Goal: Complete application form

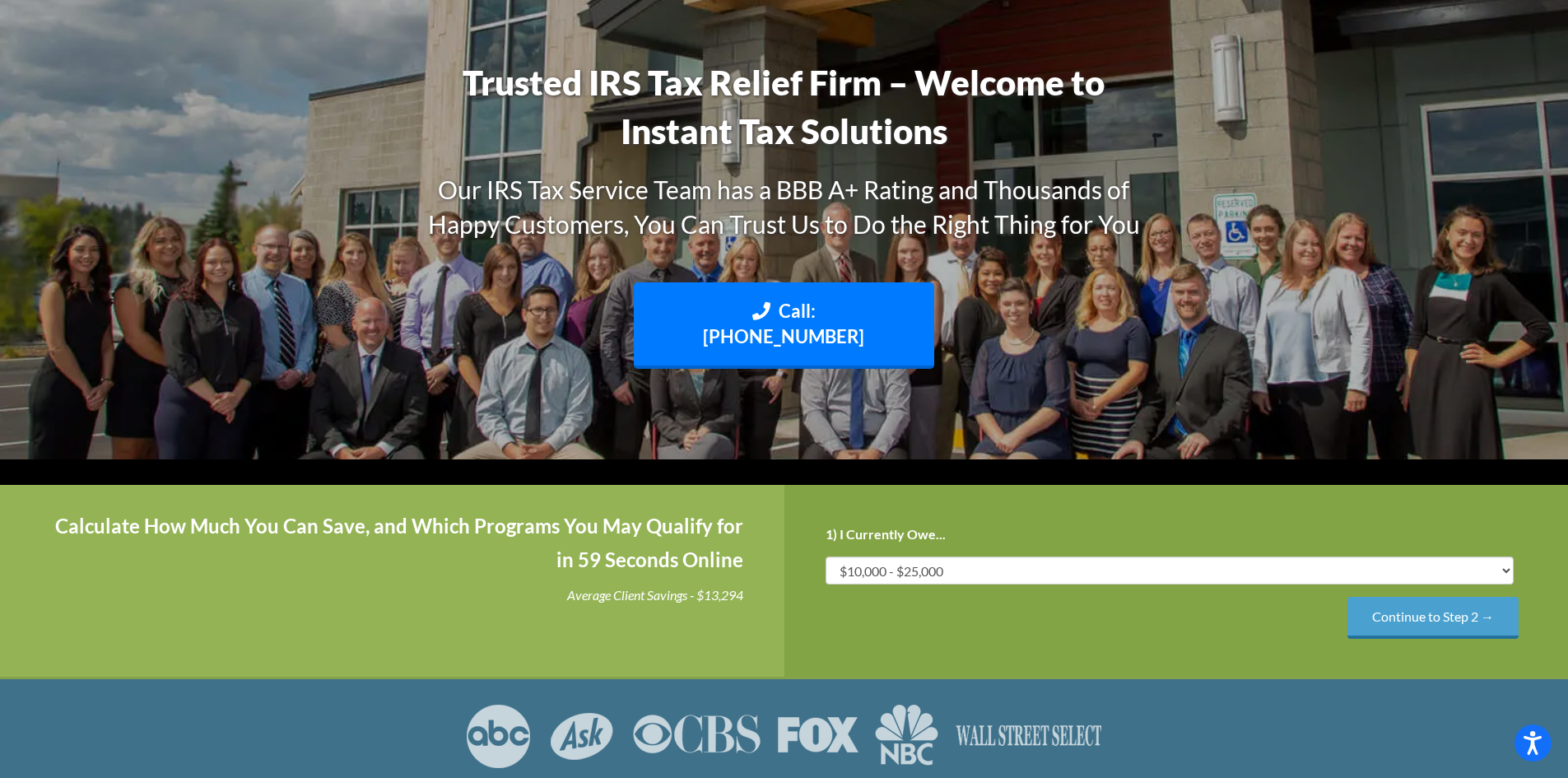
scroll to position [202, 0]
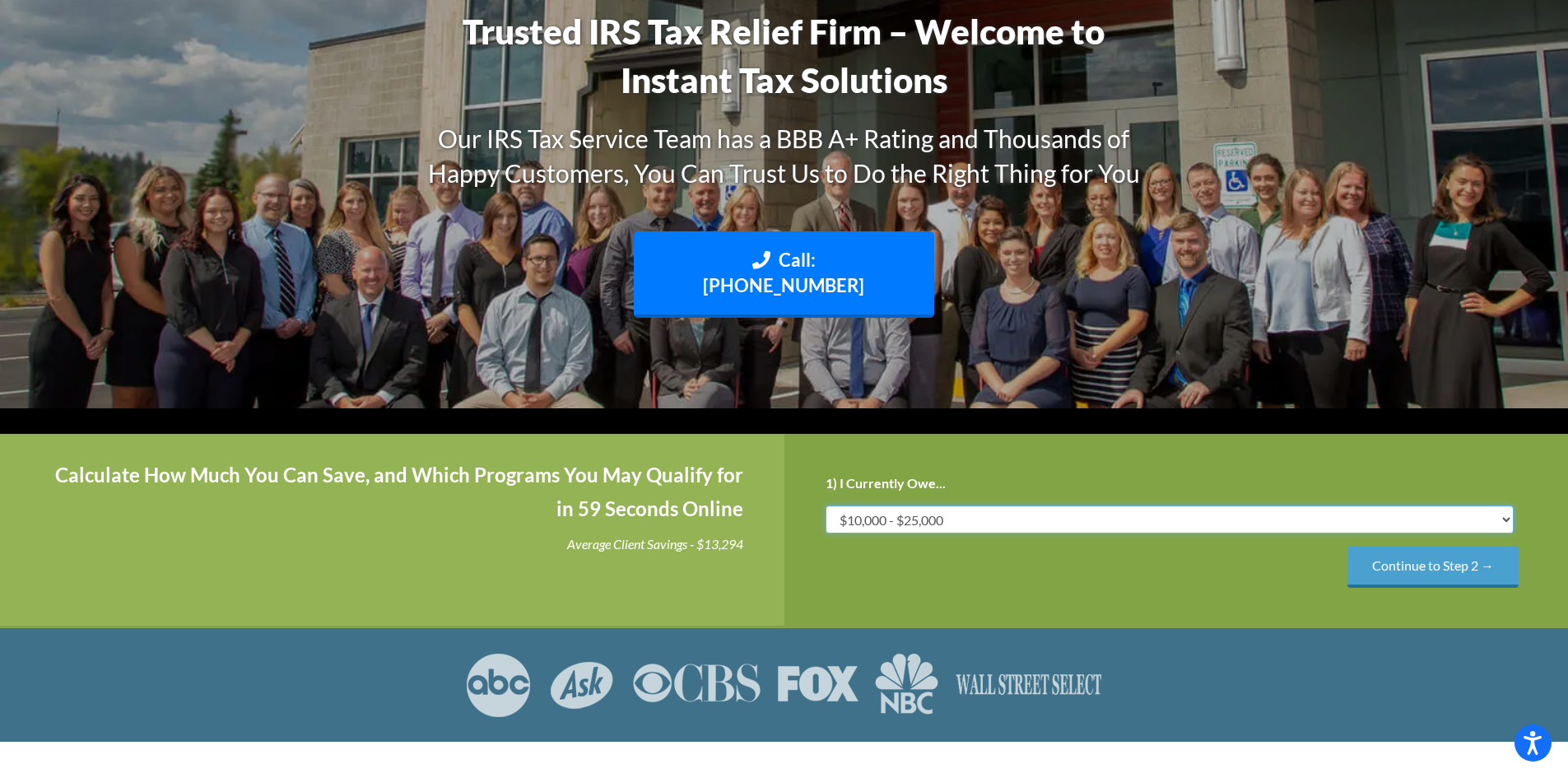
click at [1512, 505] on select "Less than $10,000 $10,000 - $25,000 $25,000 - $50,000 $50,000 - $75,000 $75,000+" at bounding box center [1170, 519] width 689 height 28
select select "50-75"
click at [826, 505] on select "Less than $10,000 $10,000 - $25,000 $25,000 - $50,000 $50,000 - $75,000 $75,000+" at bounding box center [1170, 519] width 689 height 28
click at [1470, 546] on input "Continue to Step 2 →" at bounding box center [1433, 567] width 172 height 42
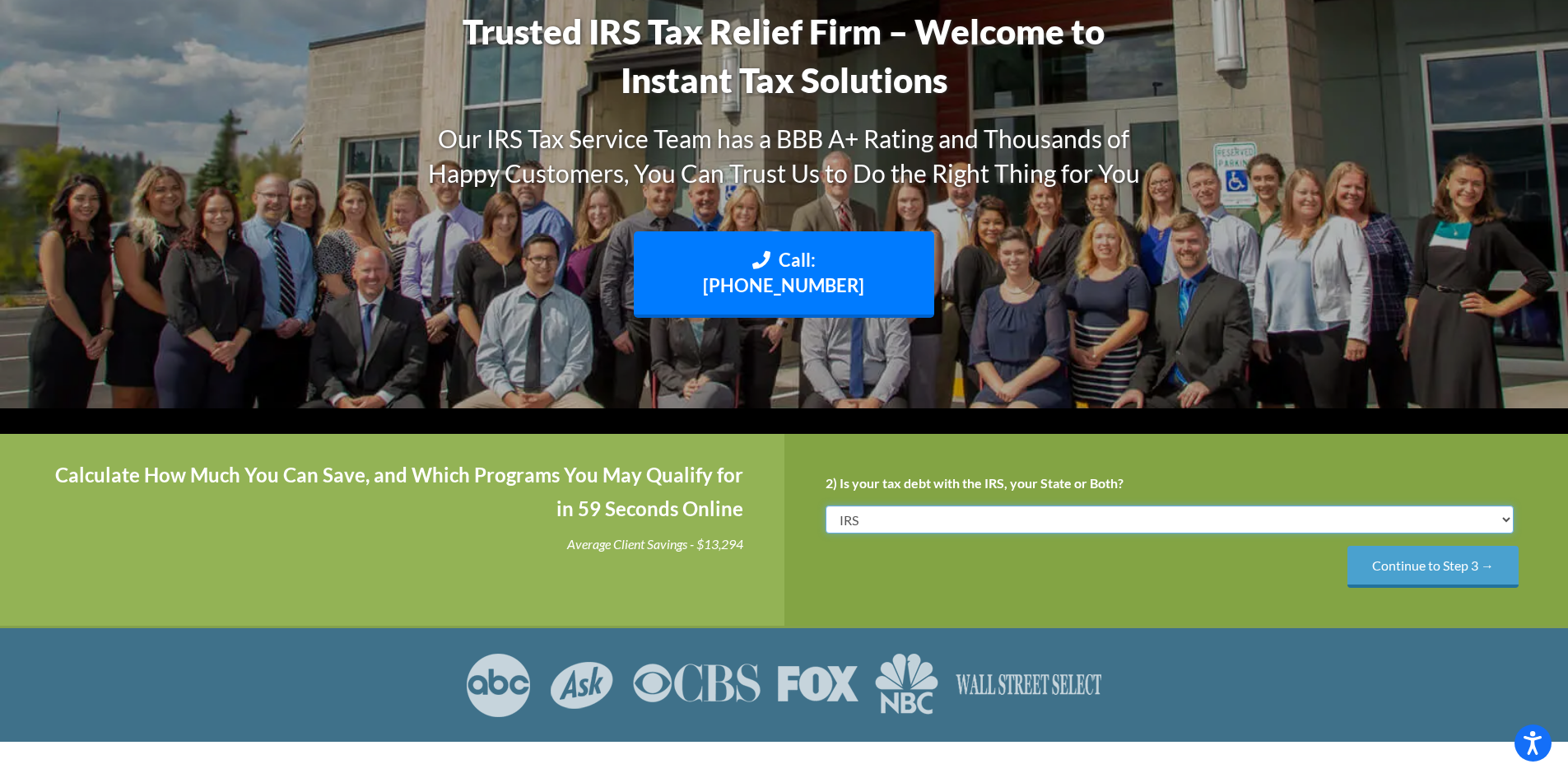
click at [1502, 505] on select "IRS State Both IRS and State" at bounding box center [1170, 519] width 689 height 28
select select "Both IRS and State"
click at [826, 505] on select "IRS State Both IRS and State" at bounding box center [1170, 519] width 689 height 28
click at [1464, 546] on input "Continue to Step 3 →" at bounding box center [1433, 567] width 172 height 42
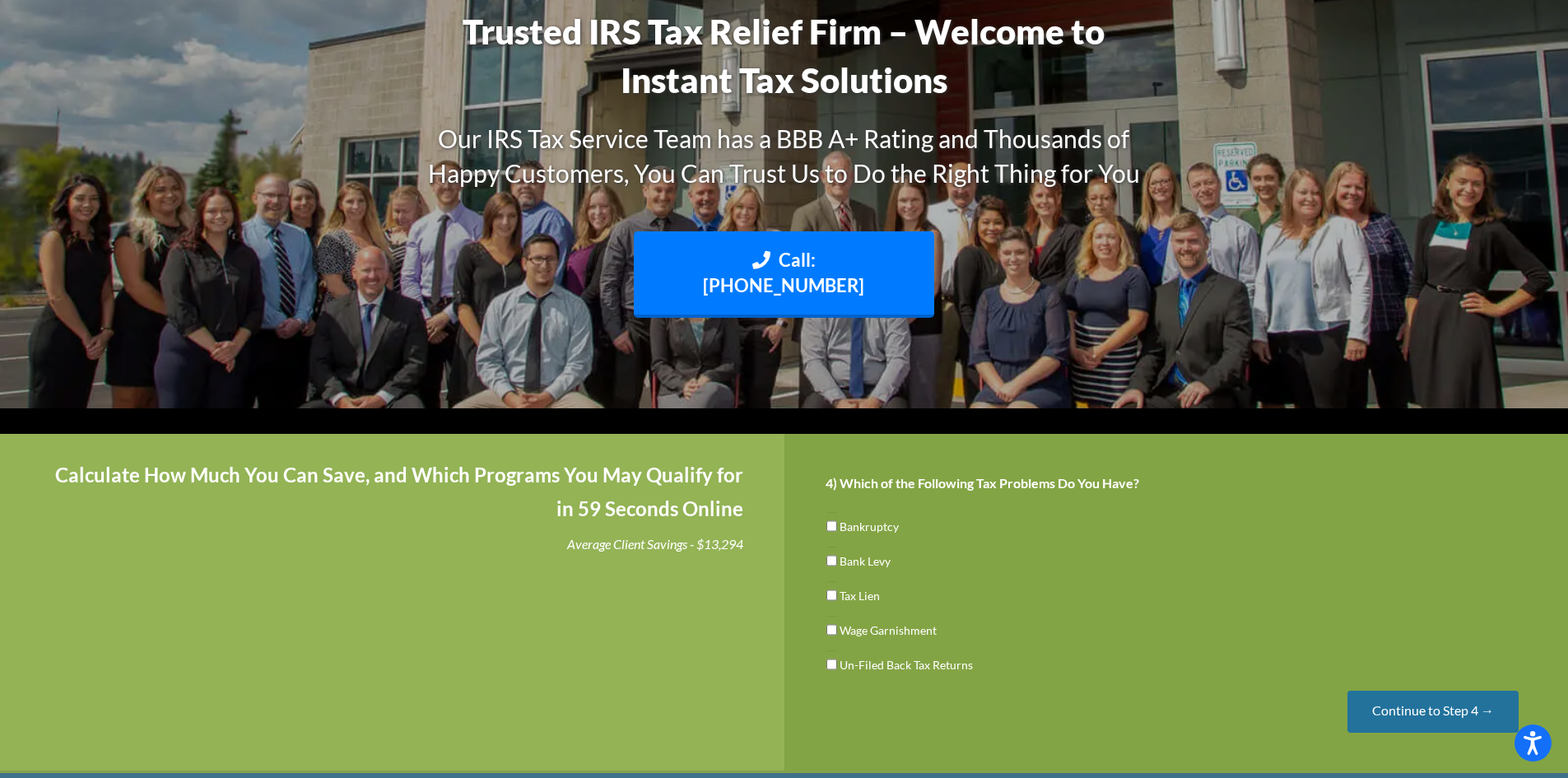
click at [1479, 691] on input "Continue to Step 4 →" at bounding box center [1433, 712] width 172 height 42
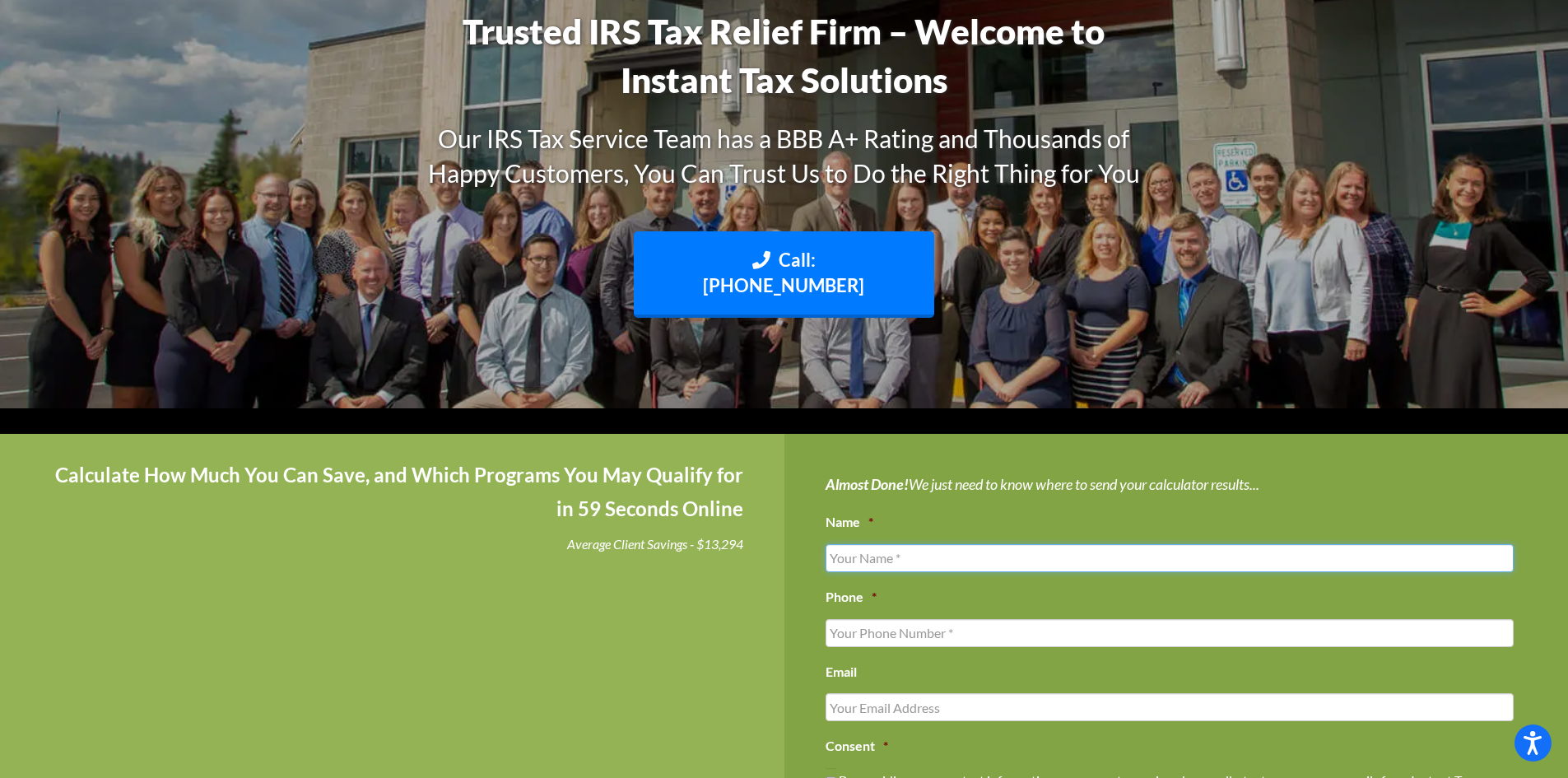
click at [930, 544] on input "Name *" at bounding box center [1170, 558] width 689 height 28
type input "[PERSON_NAME]"
click at [897, 619] on input "(___) ___-____" at bounding box center [1170, 633] width 689 height 28
click at [845, 619] on input "(___) ___-___2" at bounding box center [1170, 633] width 689 height 28
drag, startPoint x: 938, startPoint y: 605, endPoint x: 924, endPoint y: 611, distance: 15.2
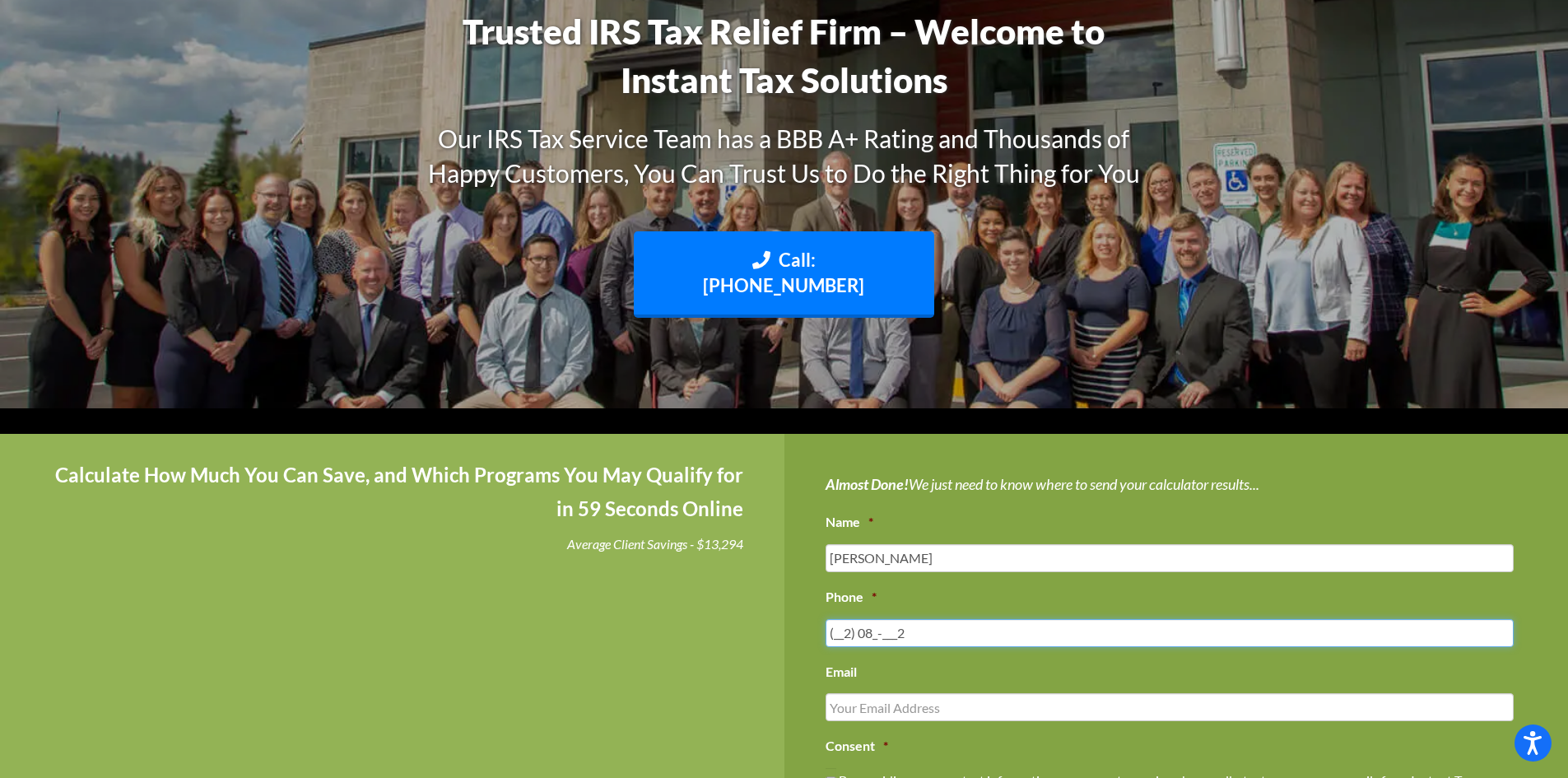
click at [938, 619] on input "(__2) 08_-___2" at bounding box center [1170, 633] width 689 height 28
type input "[PHONE_NUMBER]"
click at [886, 693] on input "Email" at bounding box center [1170, 707] width 689 height 28
type input "[EMAIL_ADDRESS][DOMAIN_NAME]"
